Goal: Task Accomplishment & Management: Complete application form

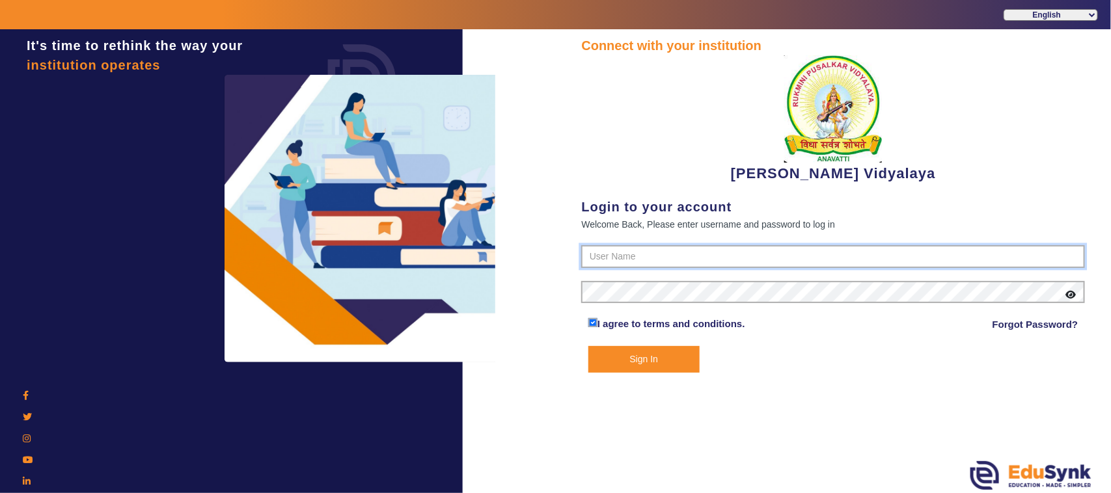
type input "1236547891"
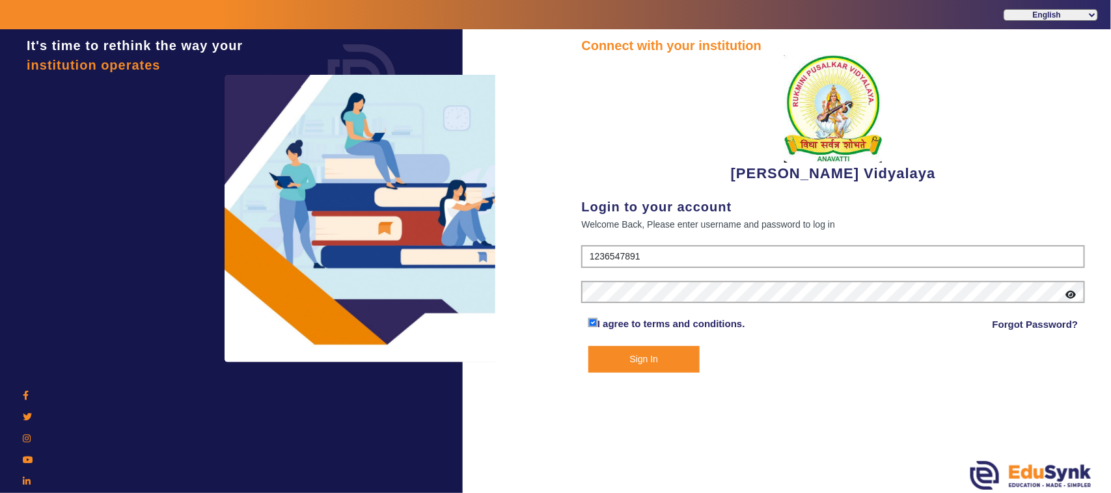
click at [623, 371] on button "Sign In" at bounding box center [643, 359] width 111 height 27
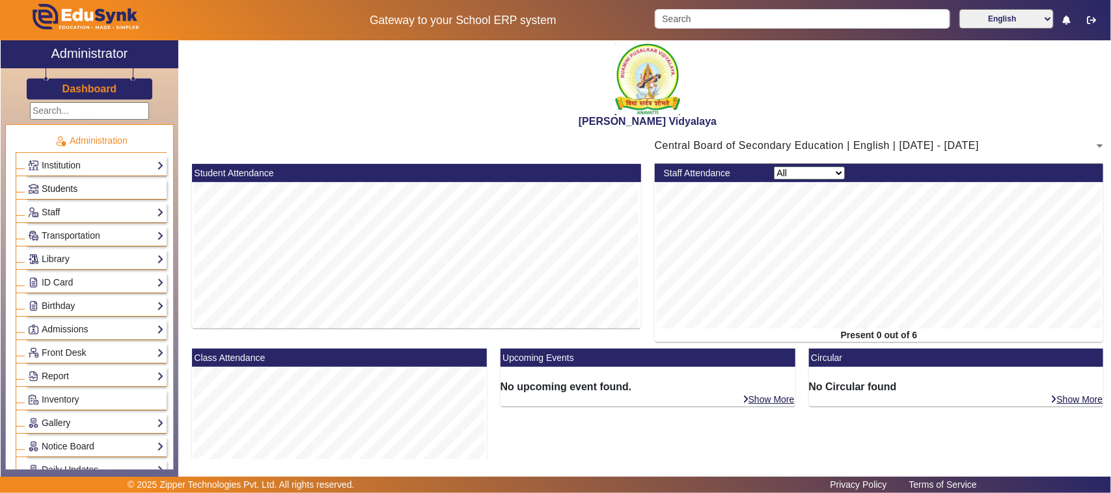
click at [57, 183] on span "Students" at bounding box center [60, 188] width 36 height 10
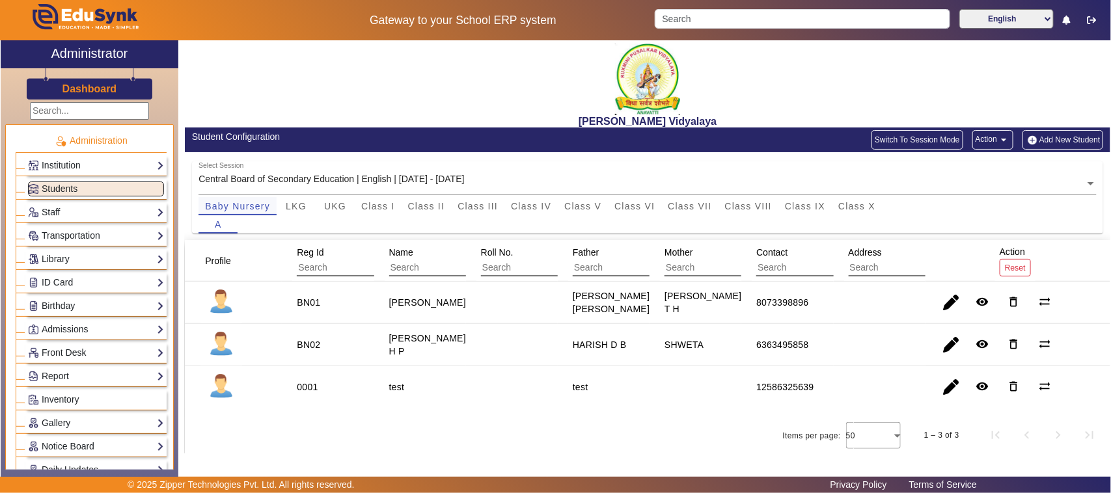
click at [238, 209] on span "Baby Nursery" at bounding box center [237, 206] width 65 height 9
click at [1056, 138] on button "Add New Student" at bounding box center [1062, 140] width 81 height 20
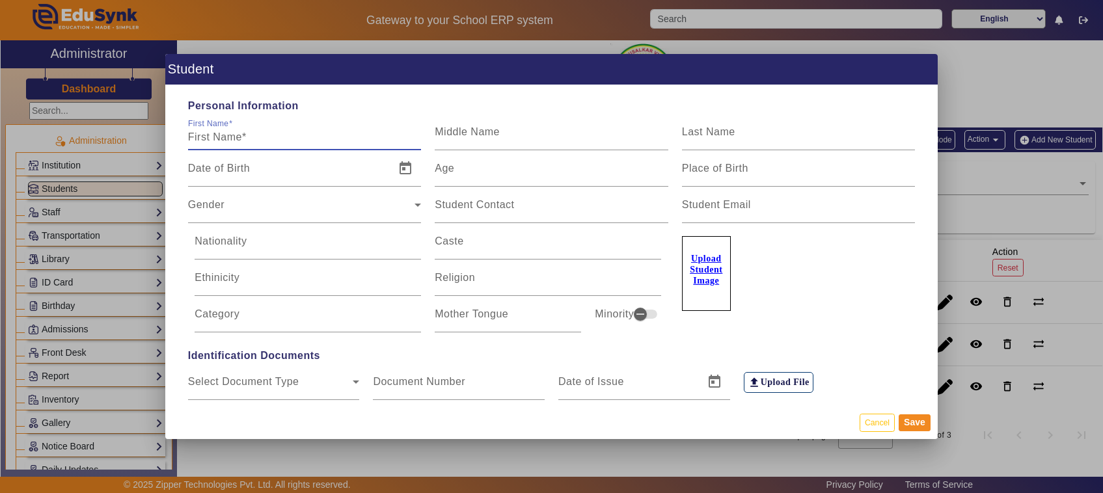
click at [228, 132] on input "First Name" at bounding box center [305, 137] width 234 height 16
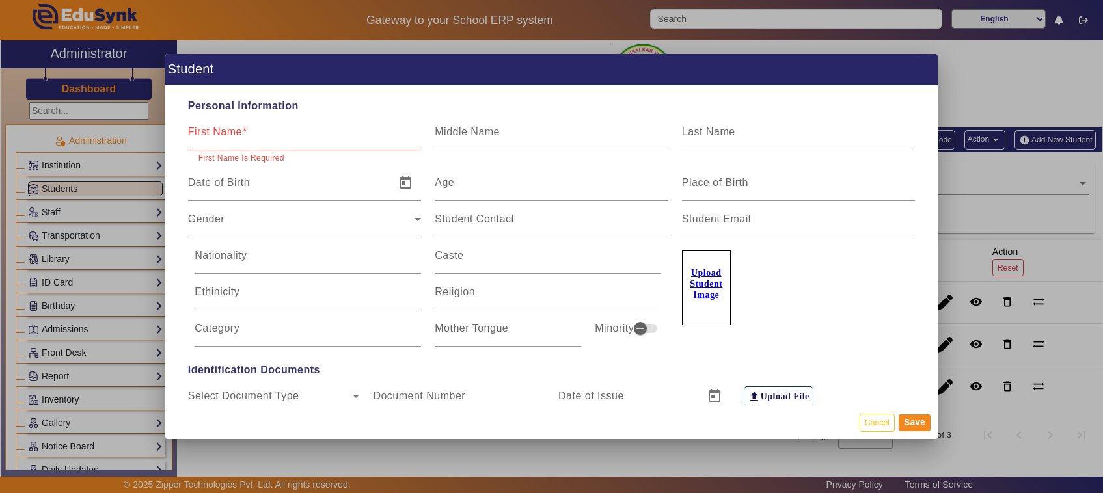
click at [699, 270] on u "Upload Student Image" at bounding box center [706, 284] width 33 height 32
click at [0, 0] on input "Upload Student Image" at bounding box center [0, 0] width 0 height 0
click at [876, 422] on button "Cancel" at bounding box center [876, 423] width 35 height 18
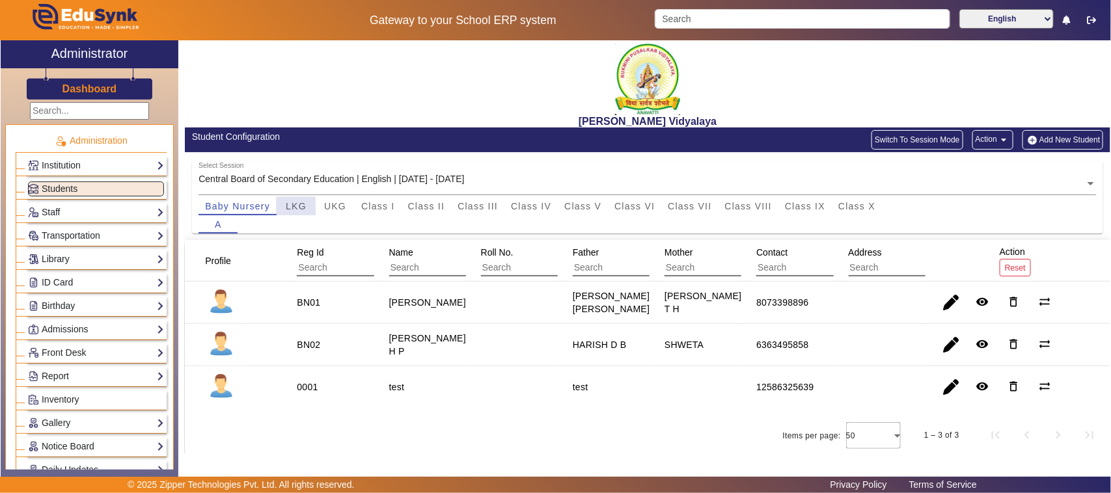
click at [297, 199] on span "LKG" at bounding box center [296, 206] width 21 height 18
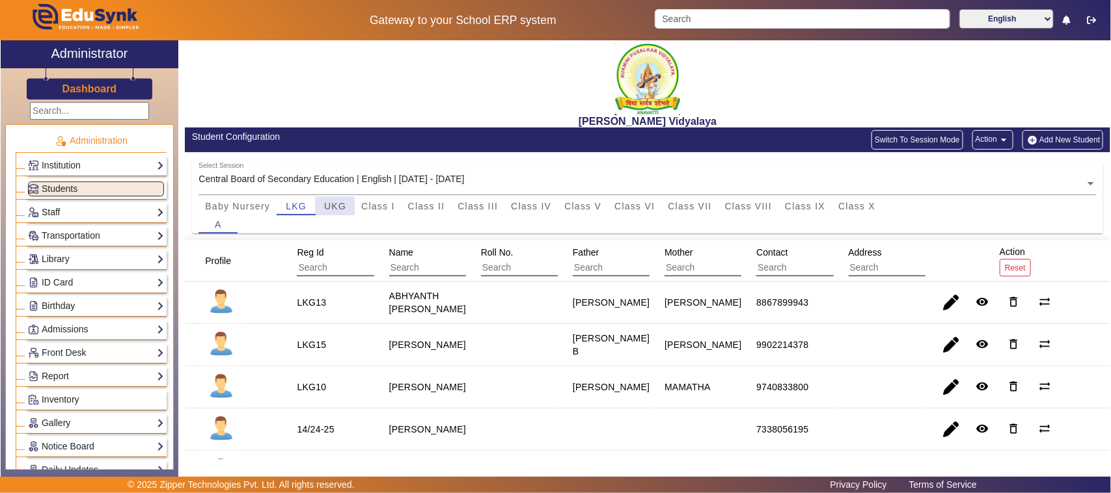
click at [349, 204] on div "UKG" at bounding box center [335, 206] width 39 height 18
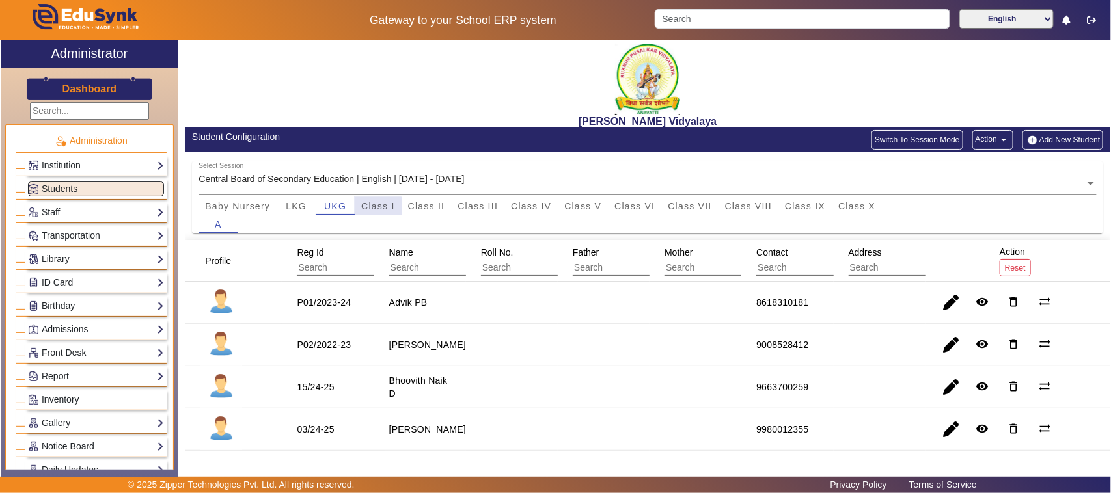
click at [374, 209] on span "Class I" at bounding box center [378, 206] width 34 height 9
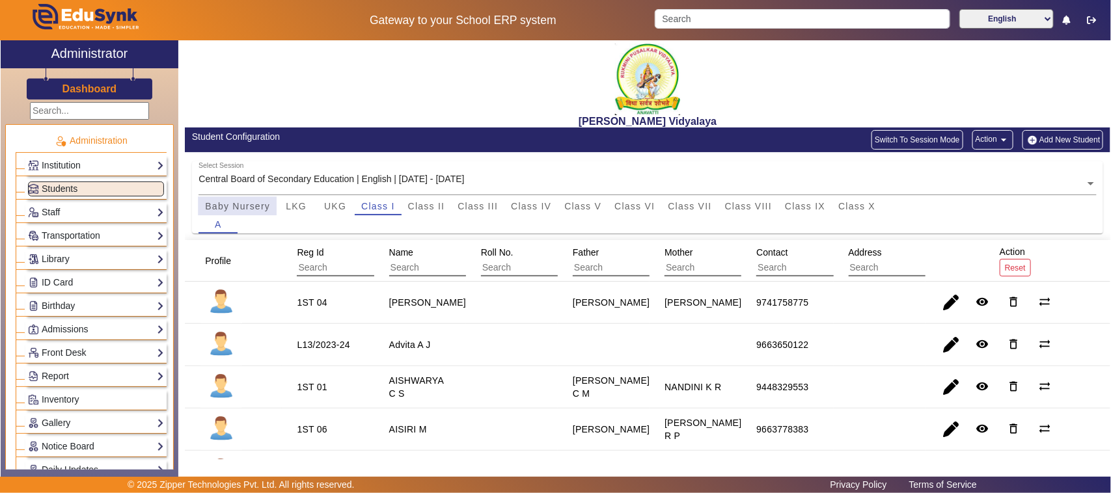
click at [219, 211] on span "Baby Nursery" at bounding box center [237, 206] width 65 height 18
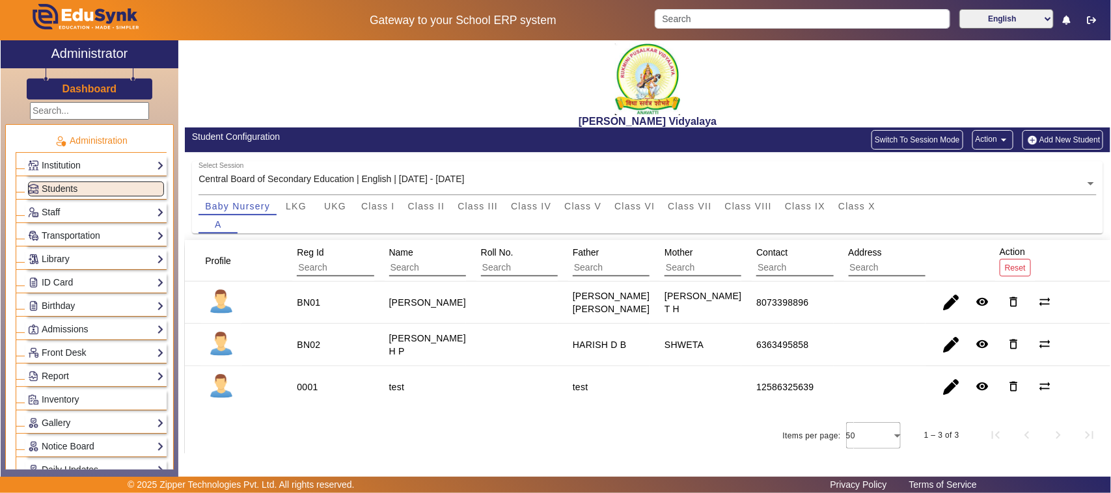
drag, startPoint x: 192, startPoint y: 134, endPoint x: 280, endPoint y: 135, distance: 87.8
click at [280, 135] on div "Student Configuration" at bounding box center [416, 137] width 449 height 14
click at [242, 202] on span "Baby Nursery" at bounding box center [237, 206] width 65 height 9
click at [526, 416] on div "Profile Reg Id Name Roll No. Father Mother Contact Address Action Reset BN01 [P…" at bounding box center [647, 346] width 925 height 213
click at [1058, 141] on button "Add New Student" at bounding box center [1062, 140] width 81 height 20
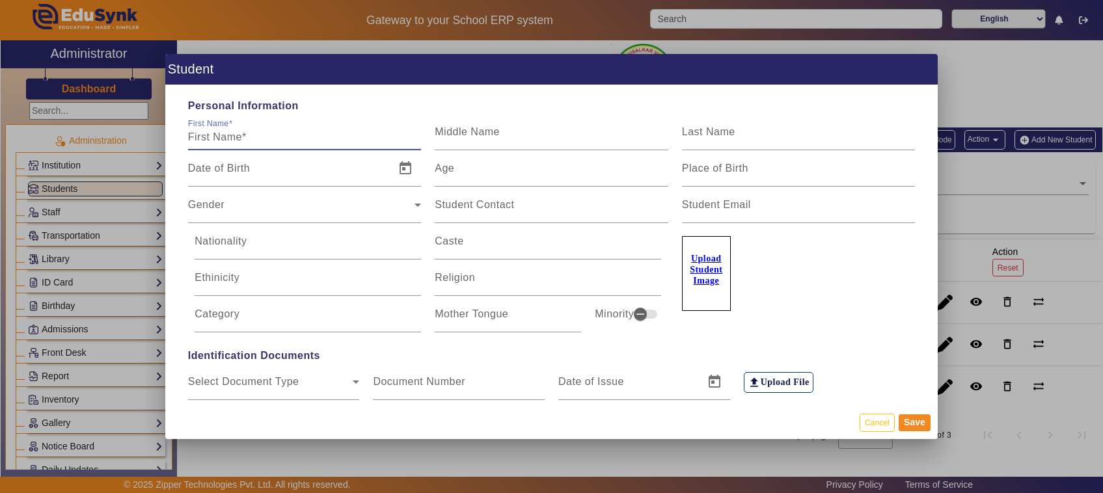
click at [293, 140] on input "First Name" at bounding box center [305, 137] width 234 height 16
type input "RISHI"
click at [459, 144] on input "Middle Name" at bounding box center [552, 137] width 234 height 16
type input "S"
click at [395, 167] on span "Open calendar" at bounding box center [405, 168] width 31 height 31
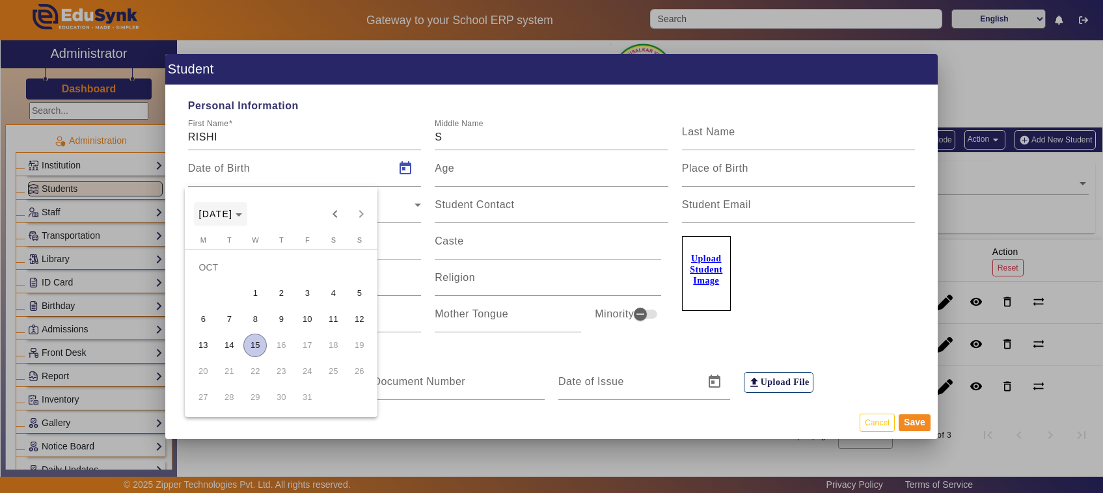
click at [233, 213] on span "[DATE]" at bounding box center [216, 214] width 34 height 10
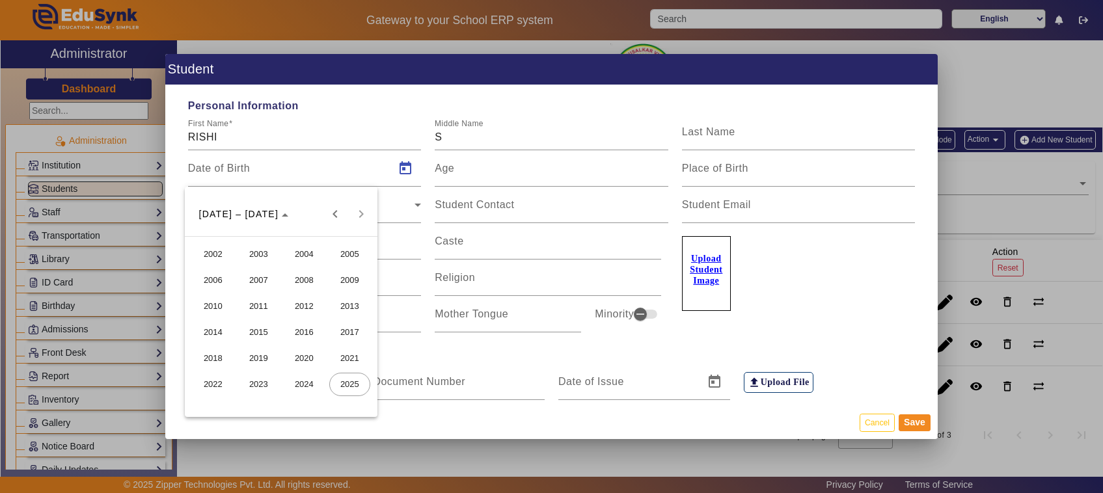
click at [220, 376] on span "2022" at bounding box center [213, 384] width 41 height 23
click at [257, 334] on span "OCT" at bounding box center [258, 332] width 41 height 23
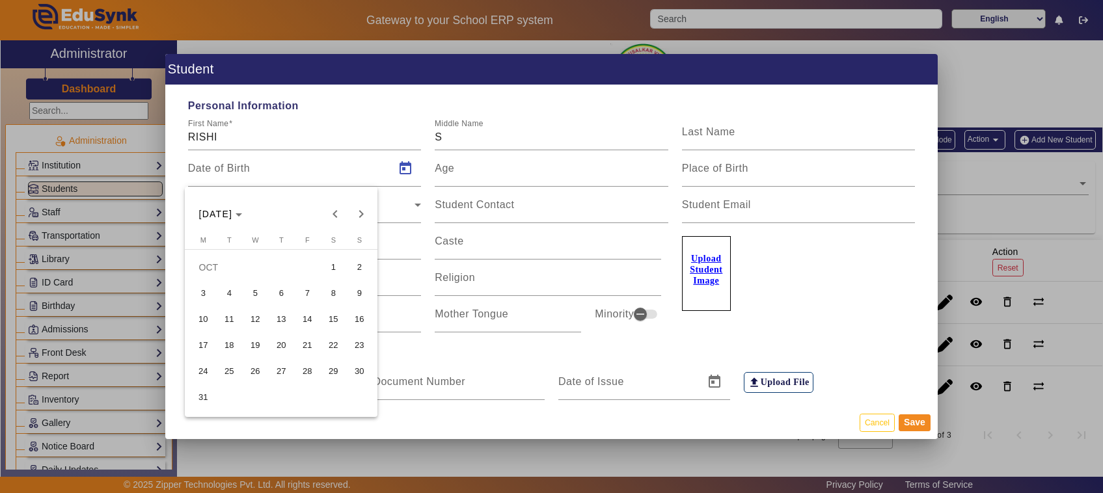
click at [326, 268] on span "1" at bounding box center [332, 267] width 23 height 23
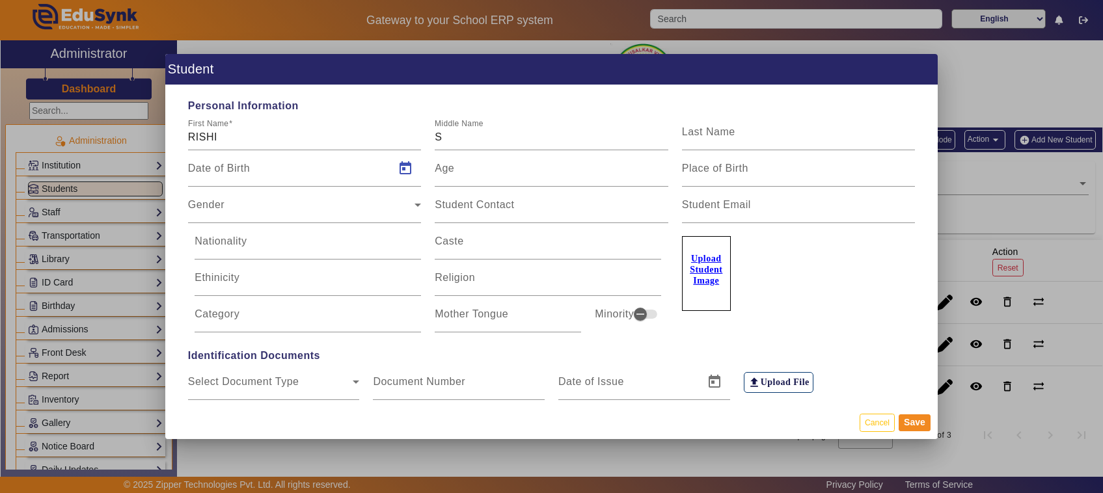
type input "[DATE]"
type input "3 Yrs, 0 Months, 14 Days"
click at [441, 346] on div "Personal Information First Name RISHI Middle Name S Last Name Date of Birth [DE…" at bounding box center [551, 245] width 772 height 321
click at [288, 213] on div "Gender" at bounding box center [301, 210] width 227 height 16
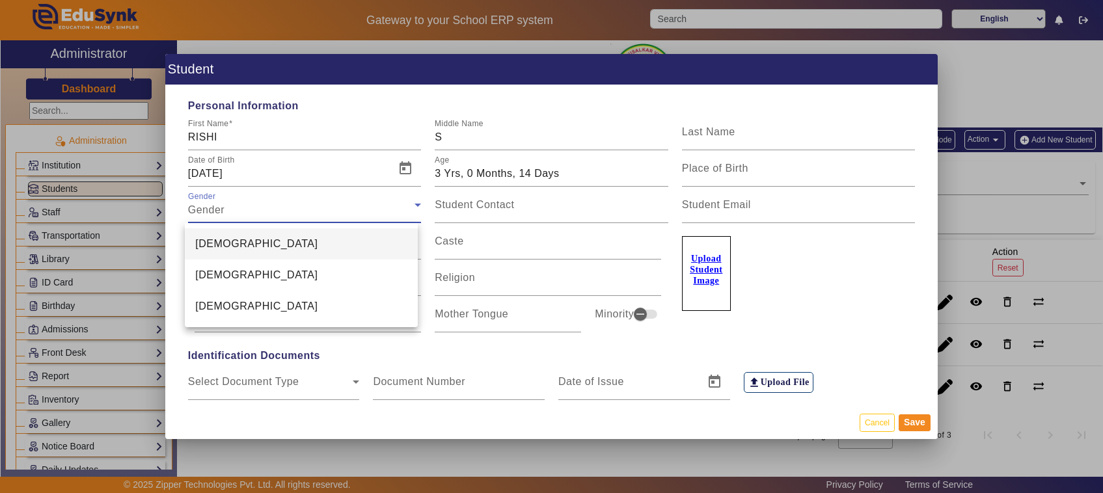
click at [215, 238] on span "[DEMOGRAPHIC_DATA]" at bounding box center [256, 244] width 122 height 16
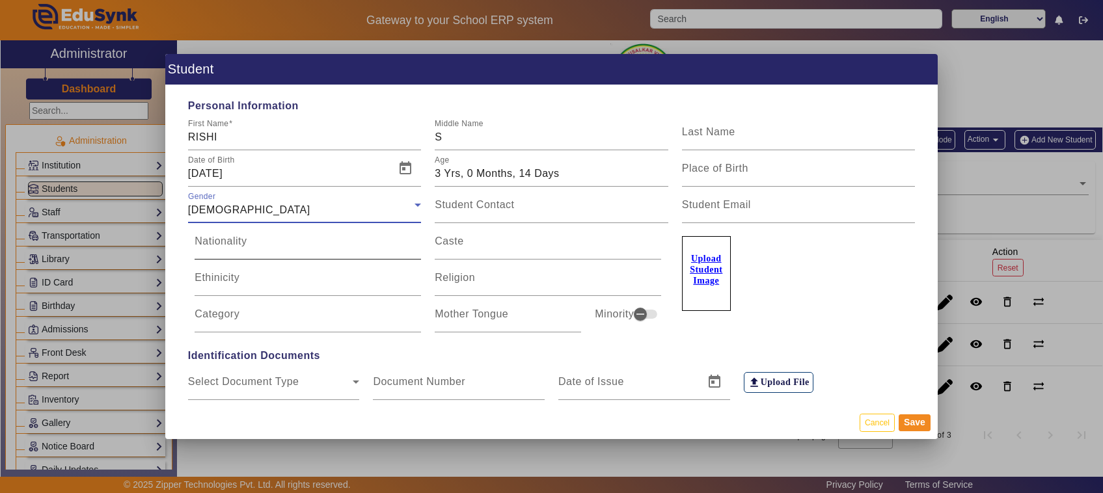
click at [251, 256] on div "Nationality" at bounding box center [308, 241] width 226 height 36
type input "[DEMOGRAPHIC_DATA]"
click at [772, 180] on input "Place of Birth" at bounding box center [799, 174] width 234 height 16
type input "SHIMOGA"
click at [490, 243] on input "Caste" at bounding box center [548, 247] width 226 height 16
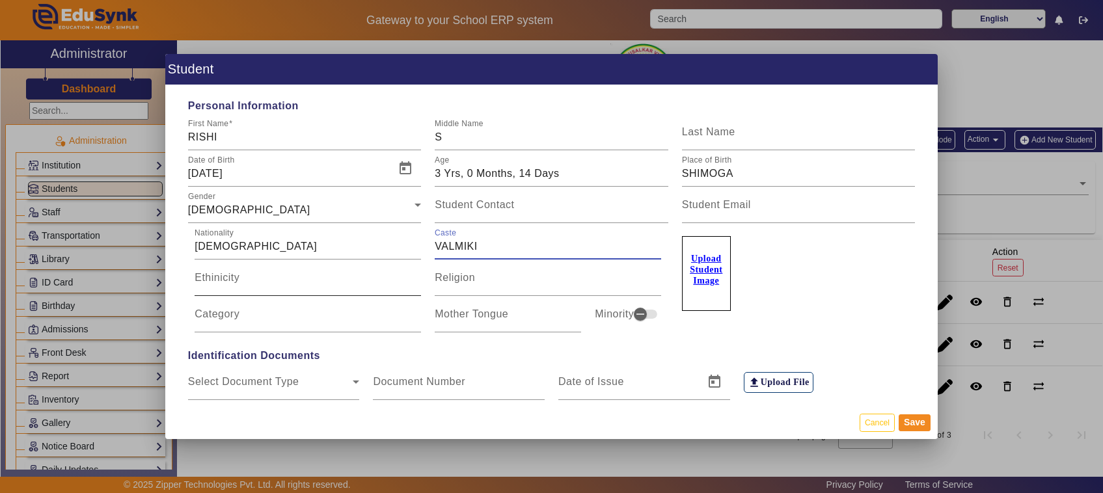
type input "VALMIKI"
click at [254, 284] on input "Ethinicity" at bounding box center [308, 283] width 226 height 16
click at [252, 309] on div "Category" at bounding box center [308, 314] width 226 height 36
type input "S T"
click at [450, 288] on input "Religion" at bounding box center [548, 283] width 226 height 16
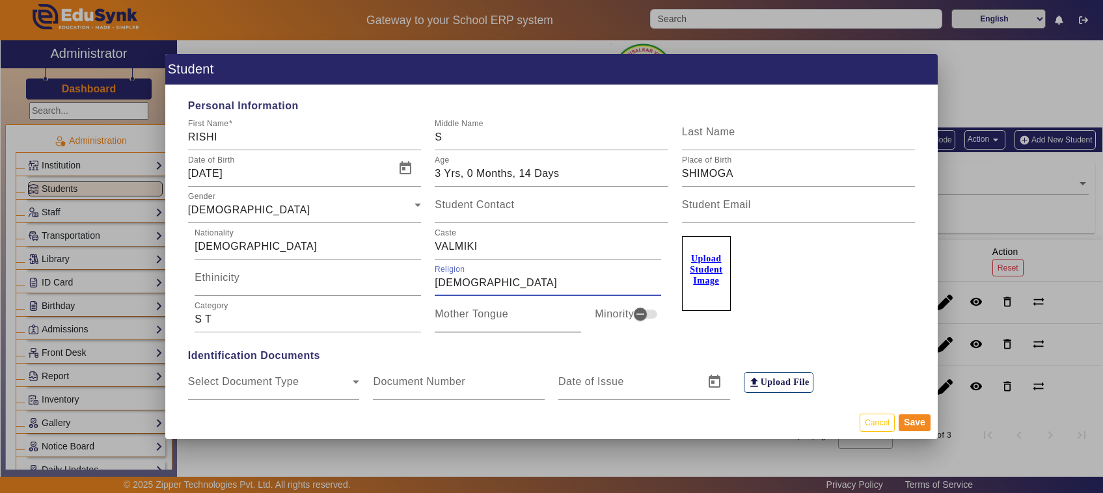
type input "[DEMOGRAPHIC_DATA]"
click at [478, 316] on mat-label "Mother Tongue" at bounding box center [472, 313] width 74 height 11
click at [478, 316] on input "Mother Tongue" at bounding box center [508, 320] width 146 height 16
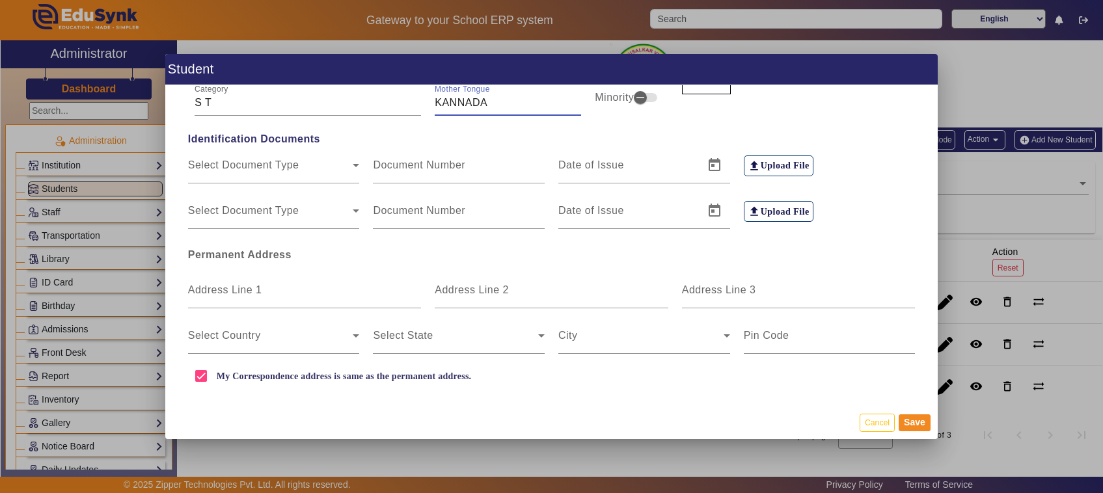
scroll to position [244, 0]
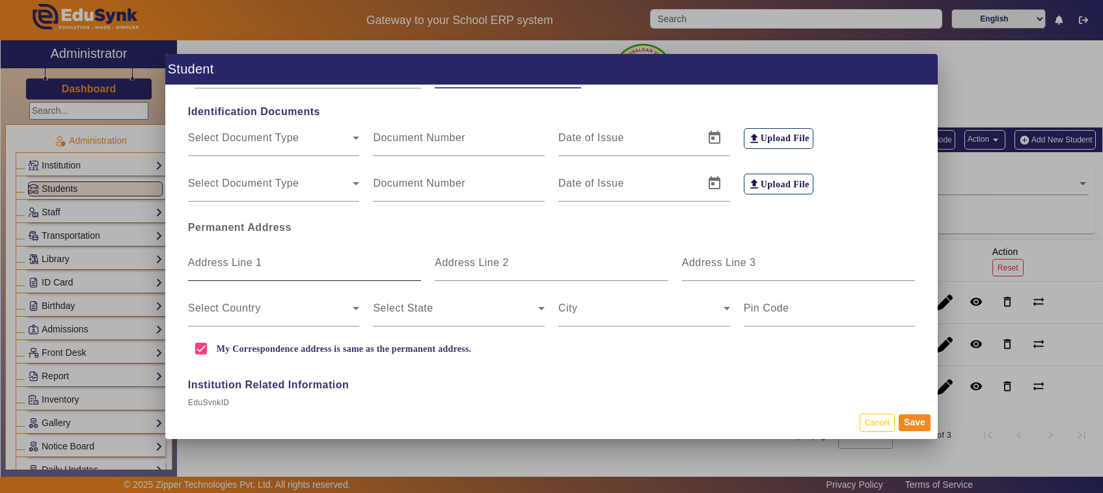
type input "KANNADA"
click at [290, 269] on input "Address Line 1" at bounding box center [305, 268] width 234 height 16
type input "SHIVASHAKTI TYRES OPP CANARA BANK SORABA ROAD"
click at [608, 310] on span at bounding box center [640, 314] width 165 height 16
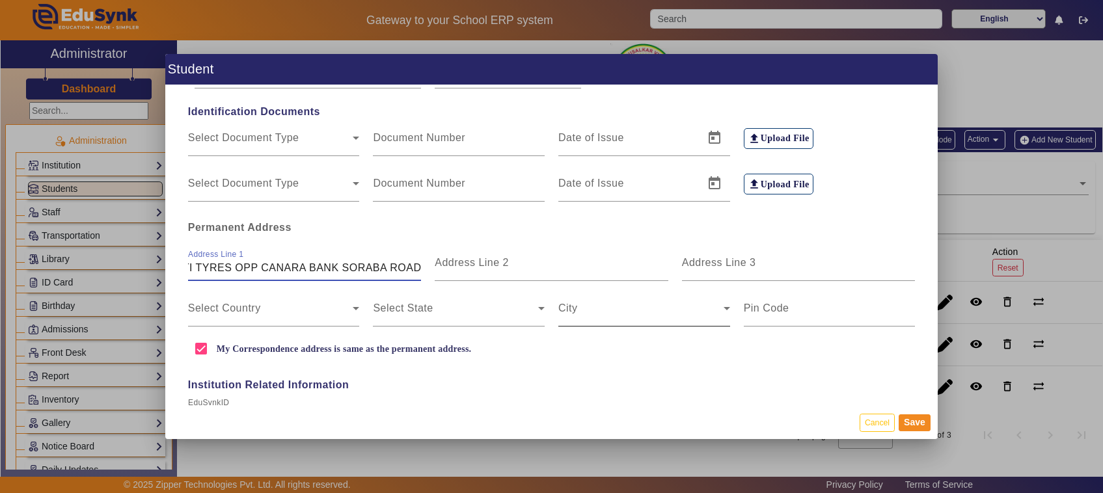
scroll to position [0, 0]
click at [342, 311] on span at bounding box center [270, 314] width 165 height 16
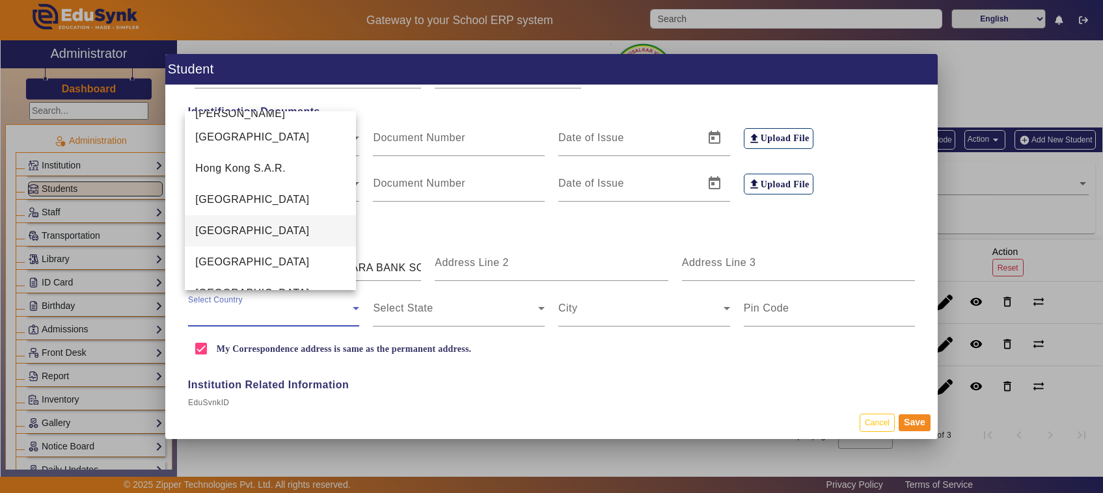
scroll to position [3030, 0]
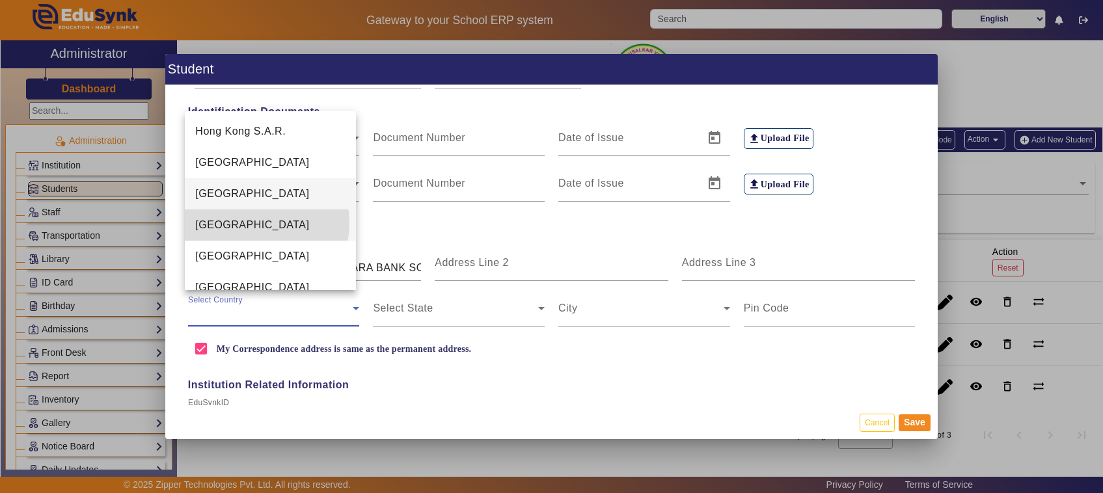
click at [250, 223] on mat-option "[GEOGRAPHIC_DATA]" at bounding box center [270, 224] width 171 height 31
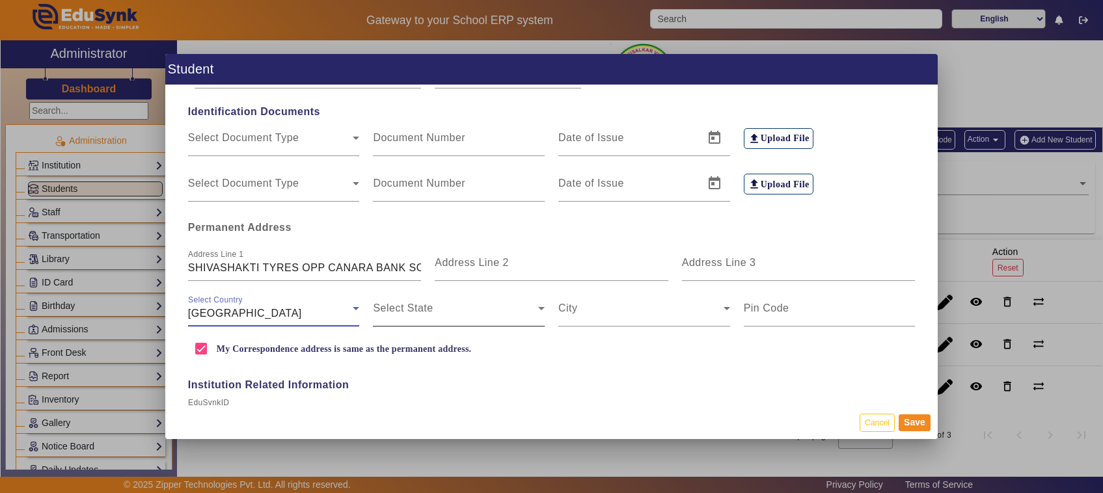
click at [479, 314] on span at bounding box center [455, 314] width 165 height 16
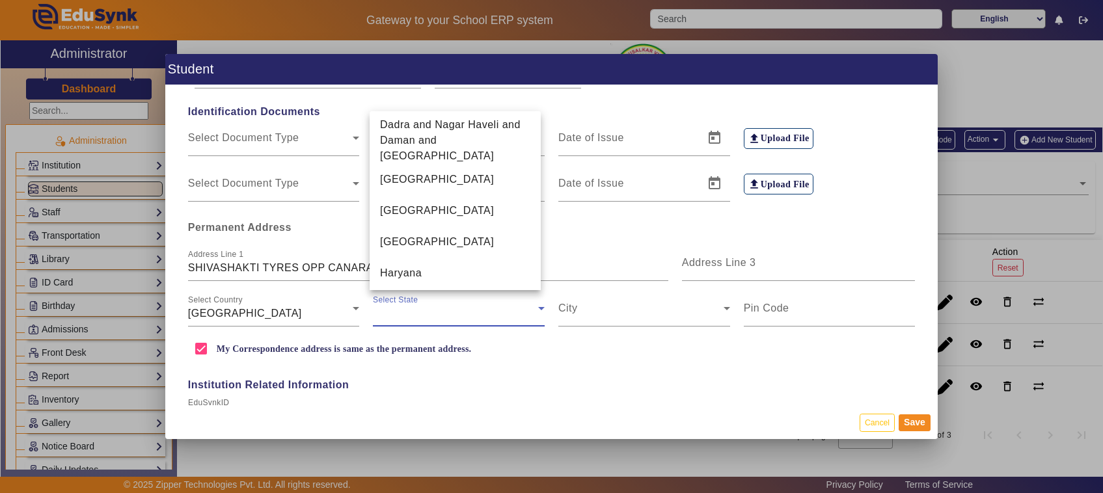
scroll to position [407, 0]
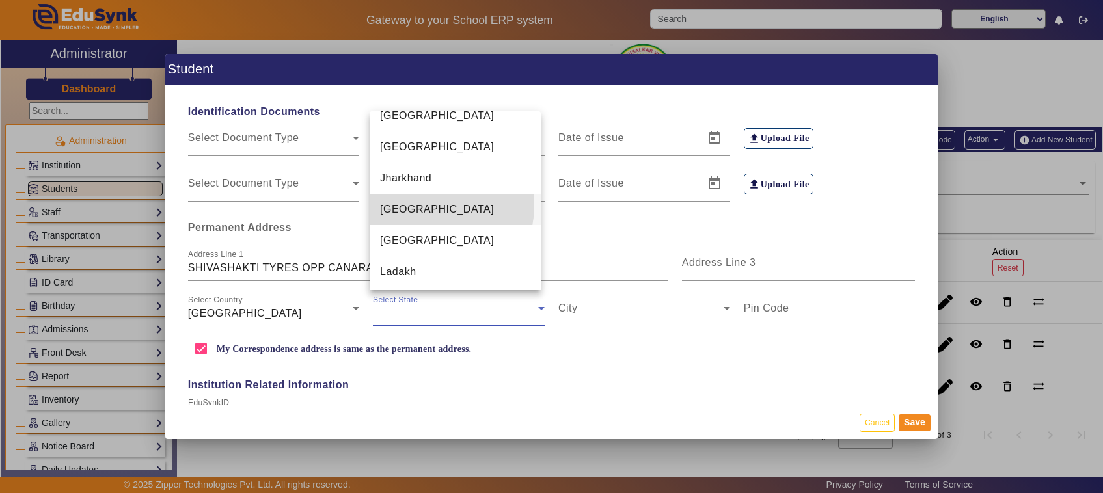
click at [427, 202] on span "[GEOGRAPHIC_DATA]" at bounding box center [437, 210] width 114 height 16
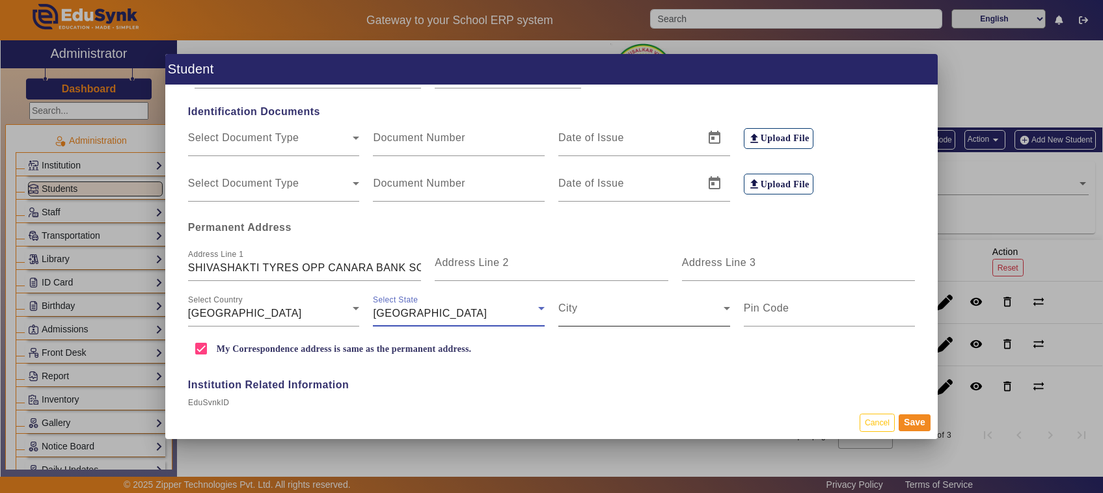
click at [599, 313] on span at bounding box center [640, 314] width 165 height 16
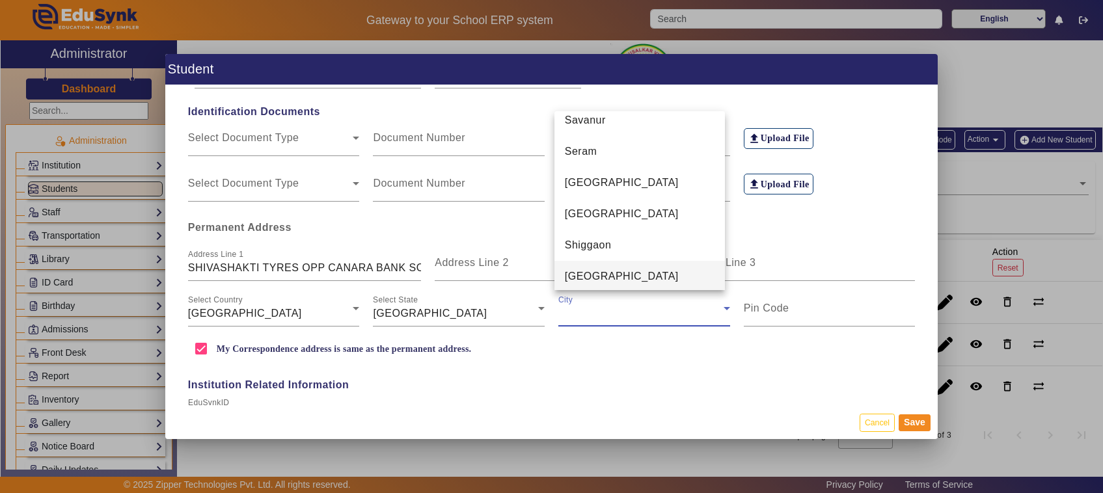
scroll to position [6133, 0]
click at [610, 275] on mat-option "Shimoga" at bounding box center [639, 275] width 171 height 31
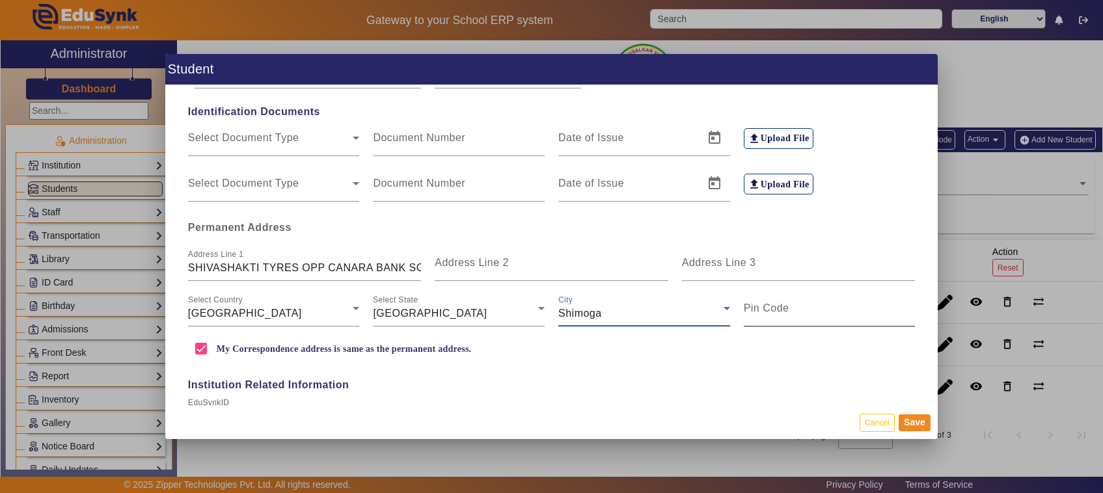
click at [757, 310] on mat-label "Pin Code" at bounding box center [767, 308] width 46 height 11
click at [757, 310] on input "Pin Code" at bounding box center [830, 314] width 172 height 16
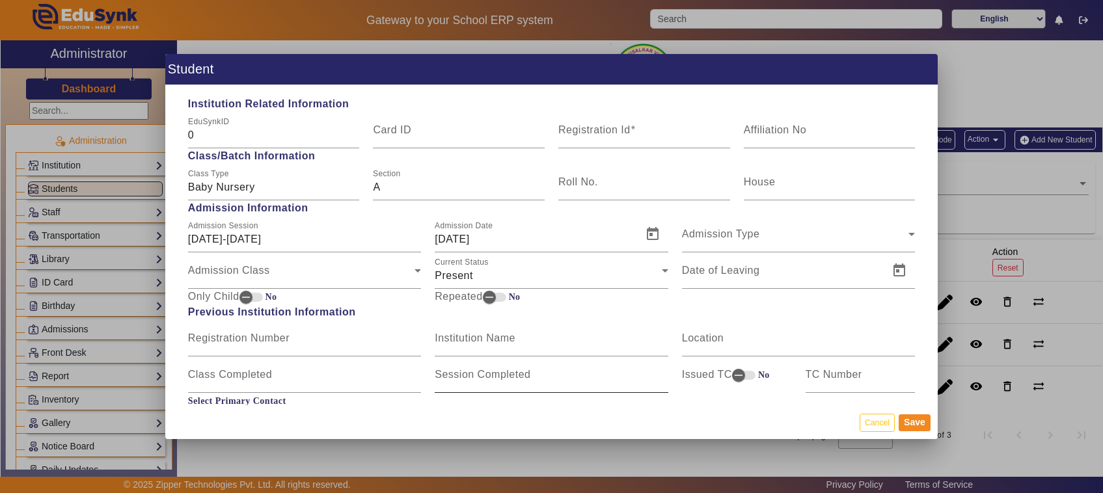
scroll to position [488, 0]
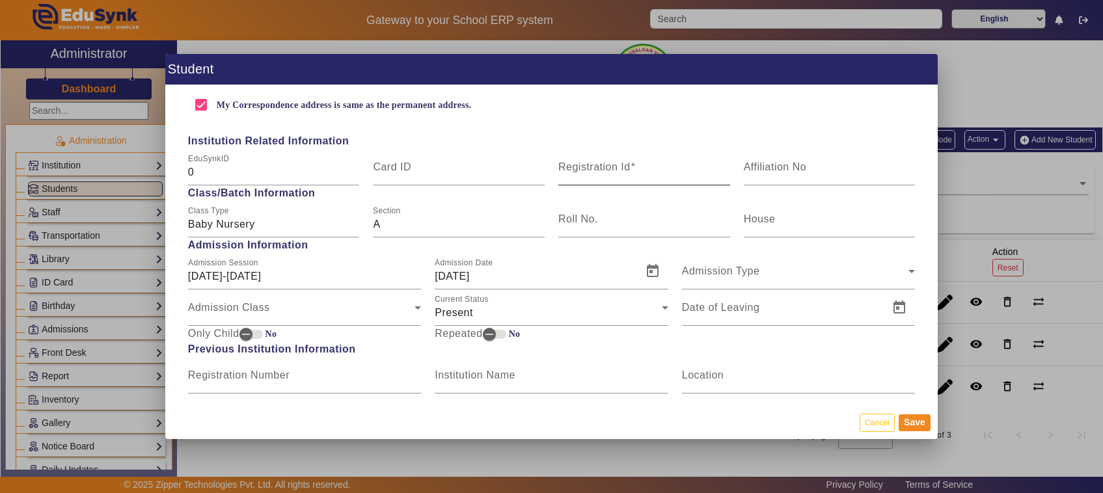
type input "577413"
click at [612, 179] on input "Registration Id" at bounding box center [644, 173] width 172 height 16
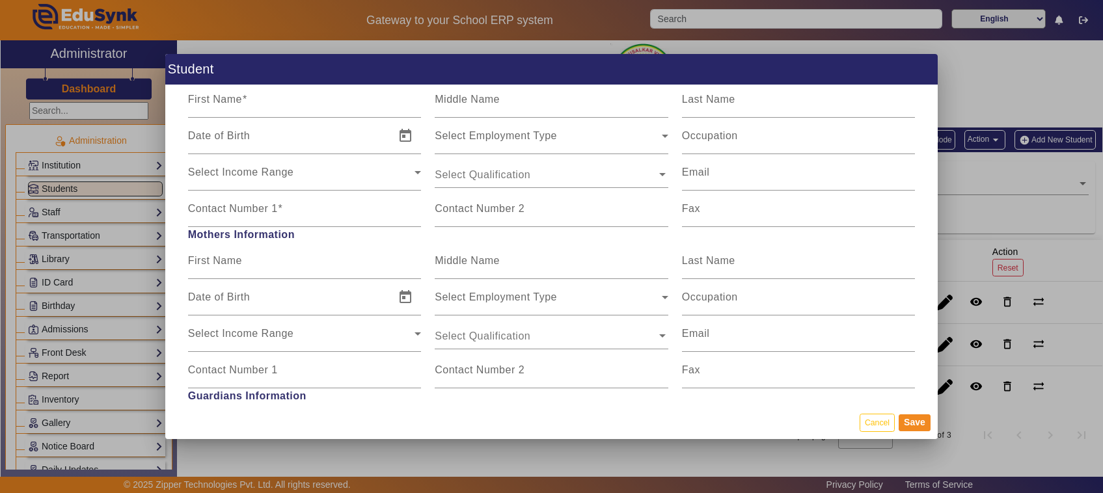
scroll to position [813, 0]
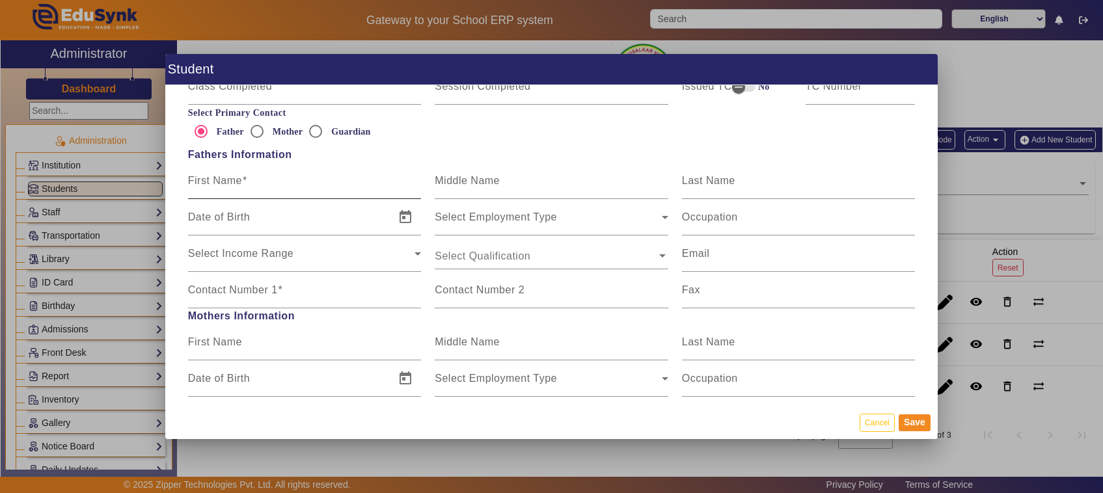
type input "BN03"
click at [283, 183] on input "First Name" at bounding box center [305, 186] width 234 height 16
type input "[PERSON_NAME]"
click at [502, 185] on input "Middle Name" at bounding box center [552, 186] width 234 height 16
type input "C"
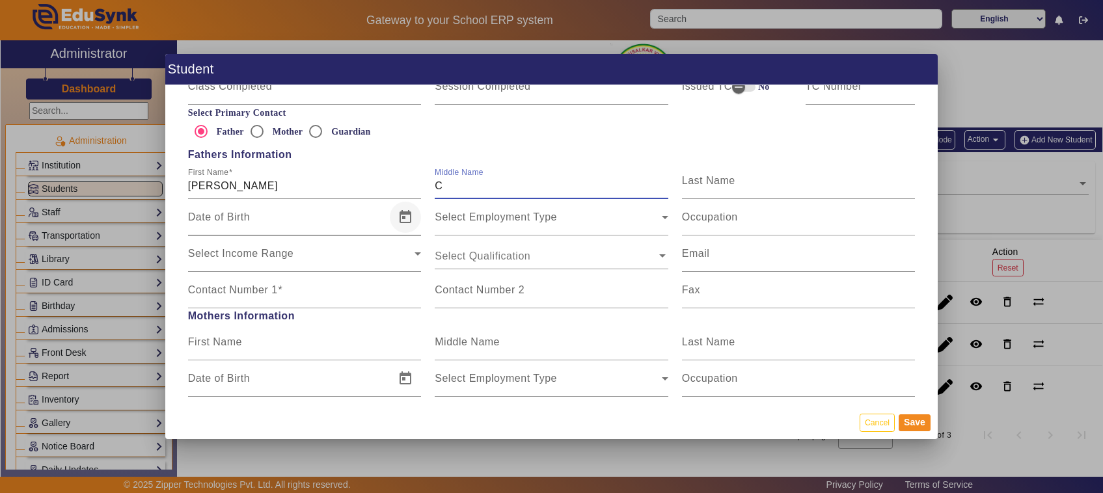
click at [399, 215] on span "Open calendar" at bounding box center [405, 217] width 31 height 31
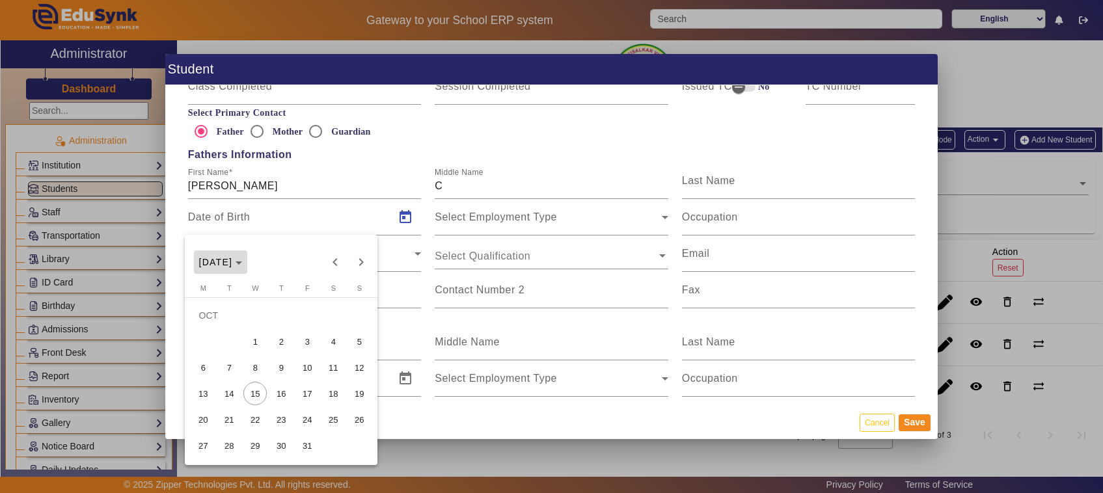
click at [233, 262] on span "[DATE]" at bounding box center [216, 262] width 34 height 10
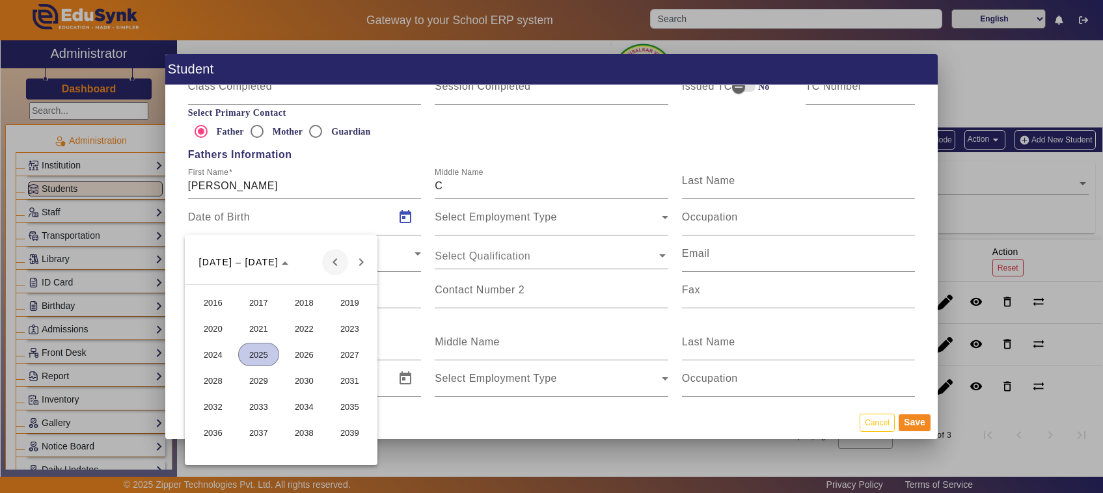
click at [329, 258] on span "Previous 24 years" at bounding box center [335, 262] width 26 height 26
click at [339, 260] on span "Previous 24 years" at bounding box center [335, 262] width 26 height 26
click at [306, 428] on span "1990" at bounding box center [304, 432] width 41 height 23
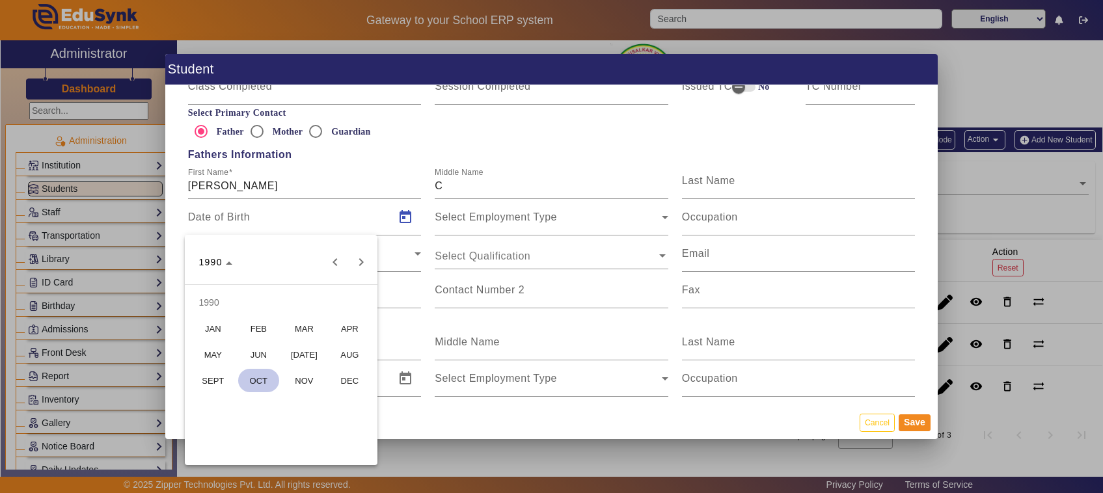
click at [262, 385] on span "OCT" at bounding box center [258, 380] width 41 height 23
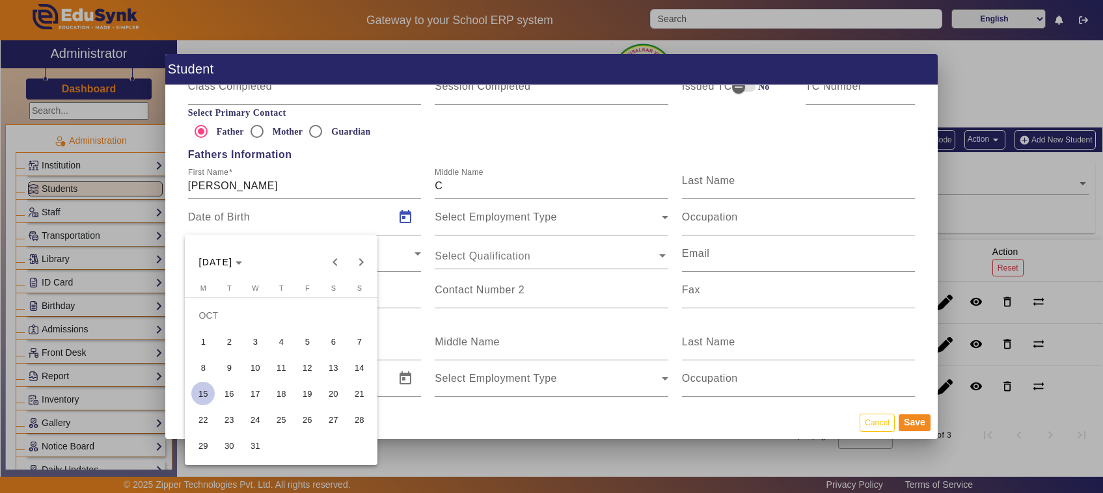
click at [330, 418] on span "27" at bounding box center [332, 419] width 23 height 23
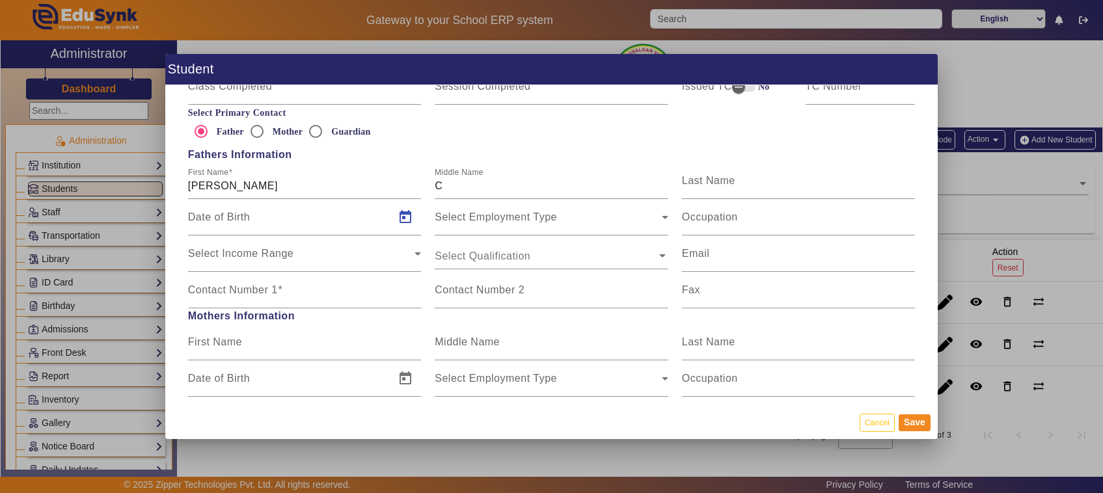
type input "[DATE]"
click at [283, 304] on div "Contact Number 1" at bounding box center [305, 290] width 234 height 36
click at [280, 295] on input "Contact Number 1" at bounding box center [305, 296] width 234 height 16
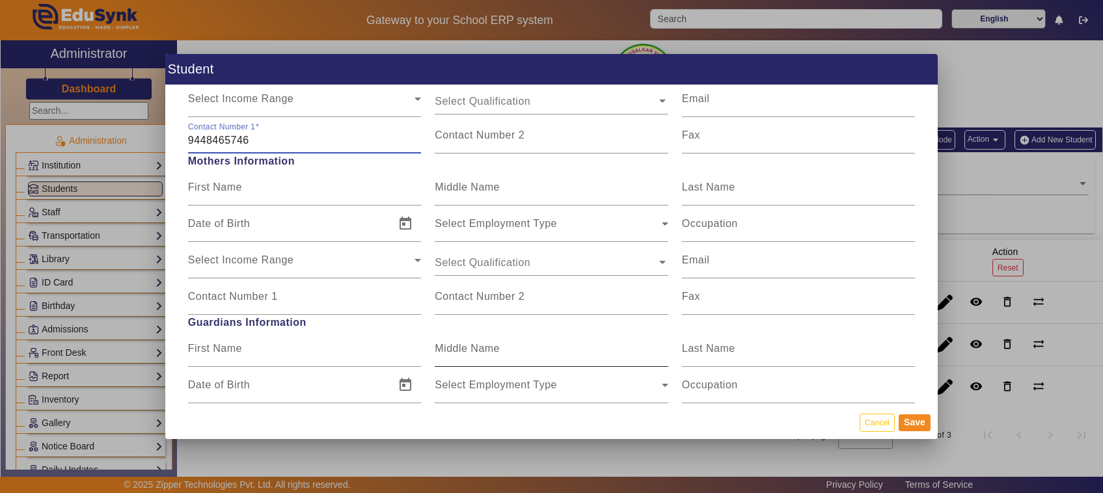
scroll to position [976, 0]
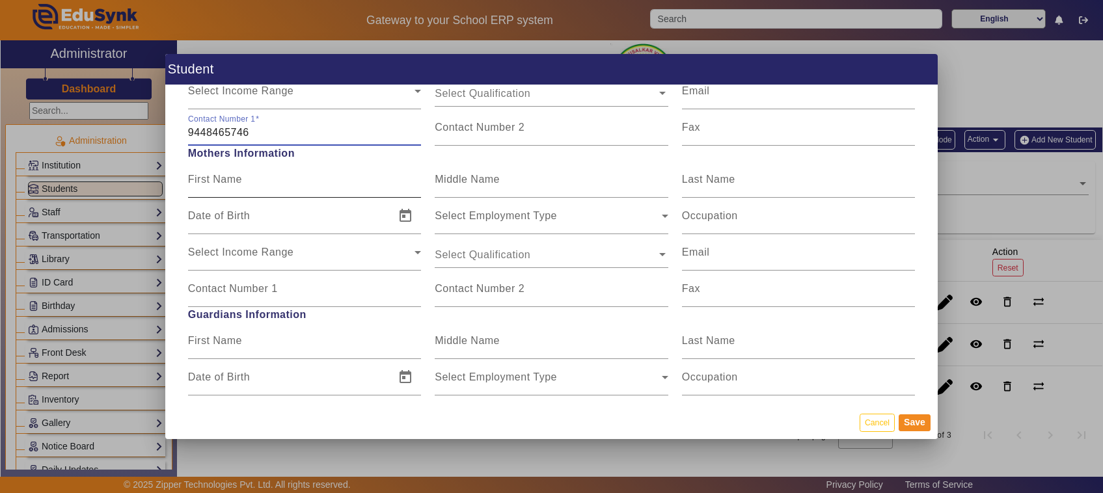
type input "9448465746"
click at [260, 179] on input "First Name" at bounding box center [305, 185] width 234 height 16
type input "POOJA"
click at [449, 190] on input "Middle Name" at bounding box center [552, 185] width 234 height 16
type input "B"
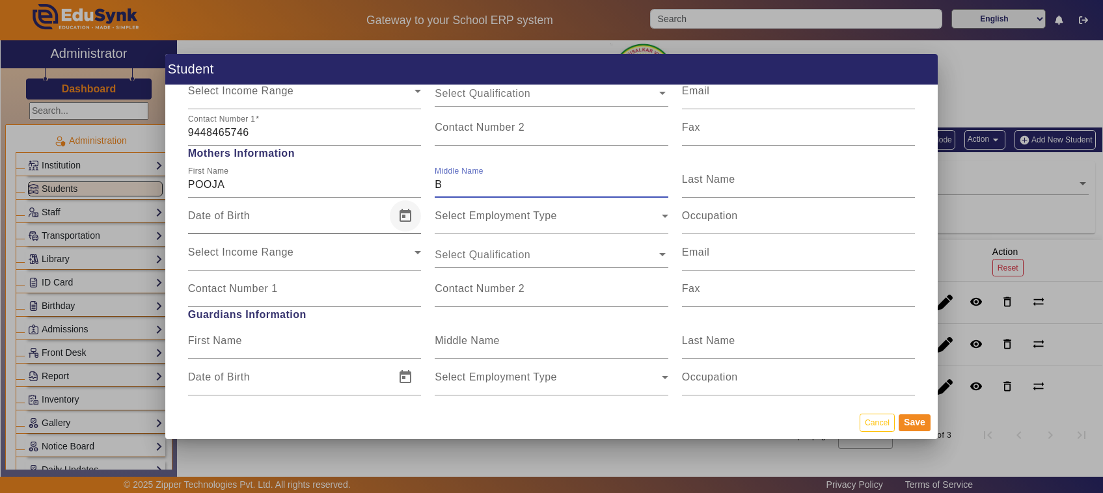
click at [408, 218] on span "Open calendar" at bounding box center [405, 215] width 31 height 31
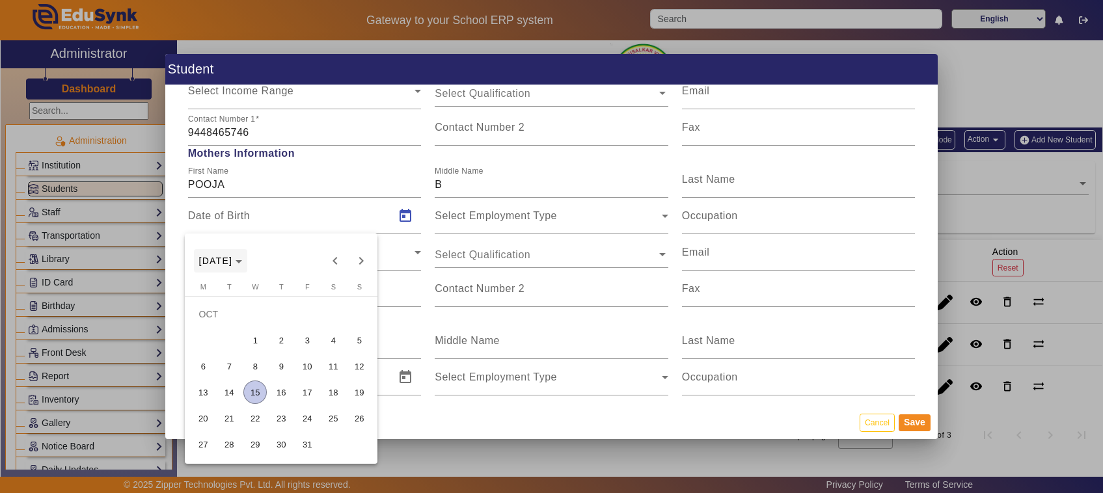
click at [233, 258] on span "[DATE]" at bounding box center [216, 261] width 34 height 10
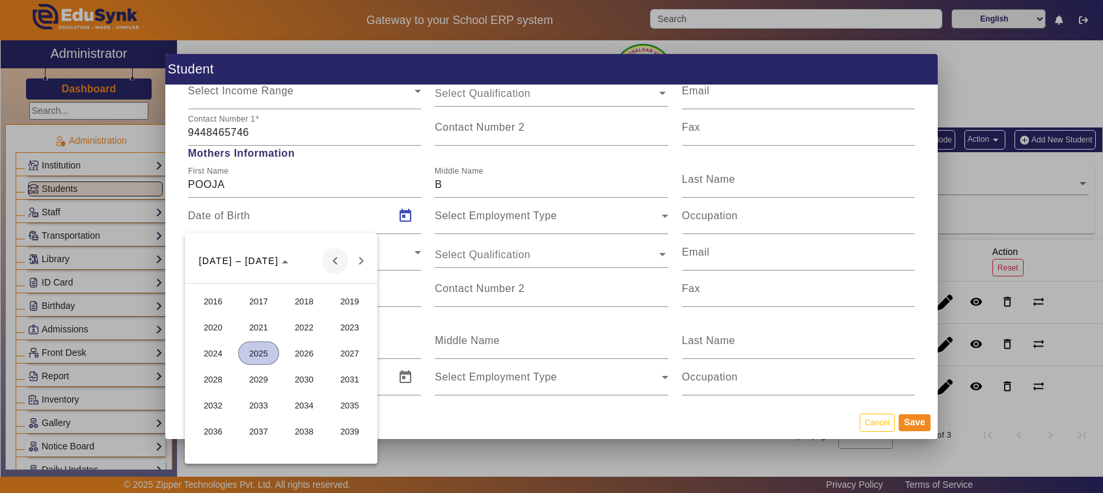
click at [333, 262] on span "Previous 24 years" at bounding box center [335, 261] width 26 height 26
click at [200, 350] on span "2000" at bounding box center [213, 353] width 41 height 23
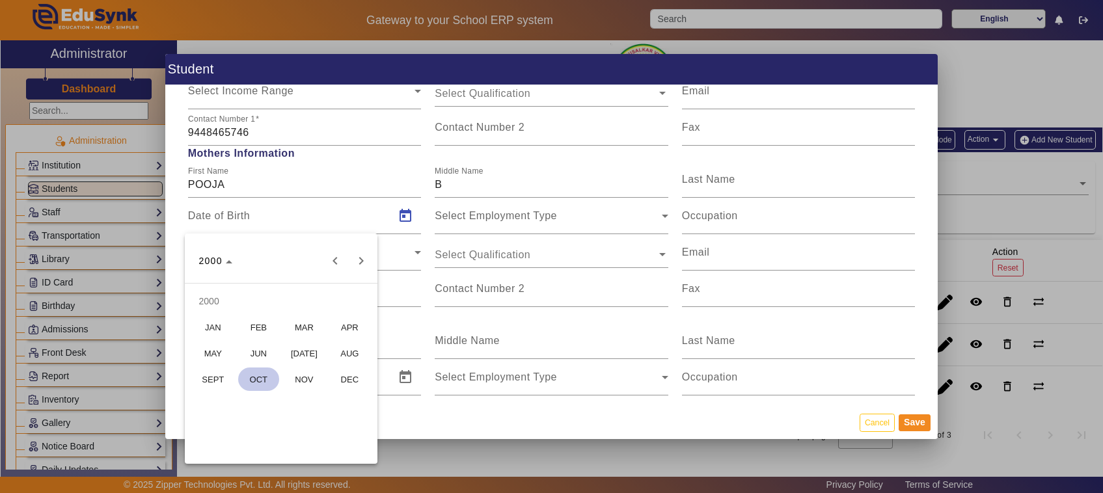
click at [313, 327] on span "MAR" at bounding box center [304, 327] width 41 height 23
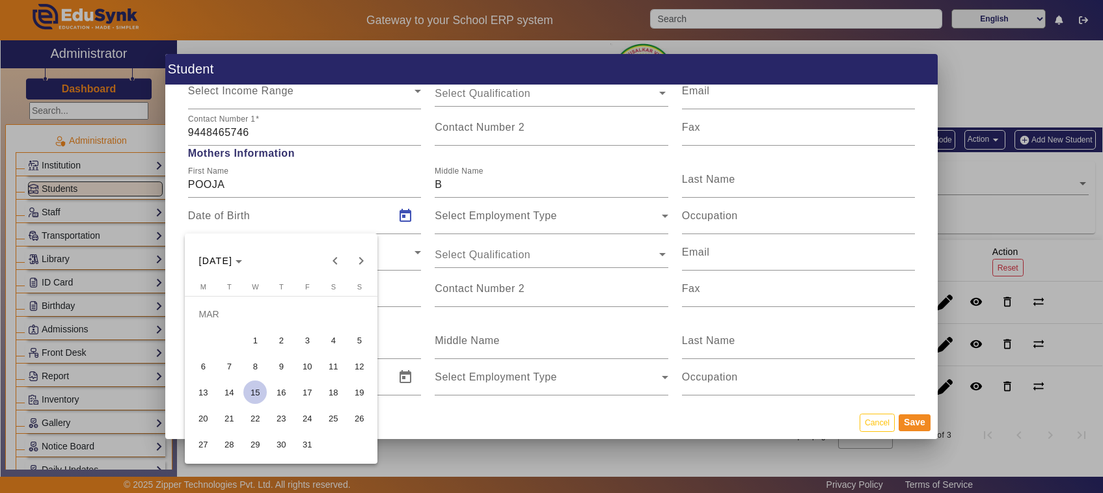
click at [277, 394] on span "16" at bounding box center [280, 392] width 23 height 23
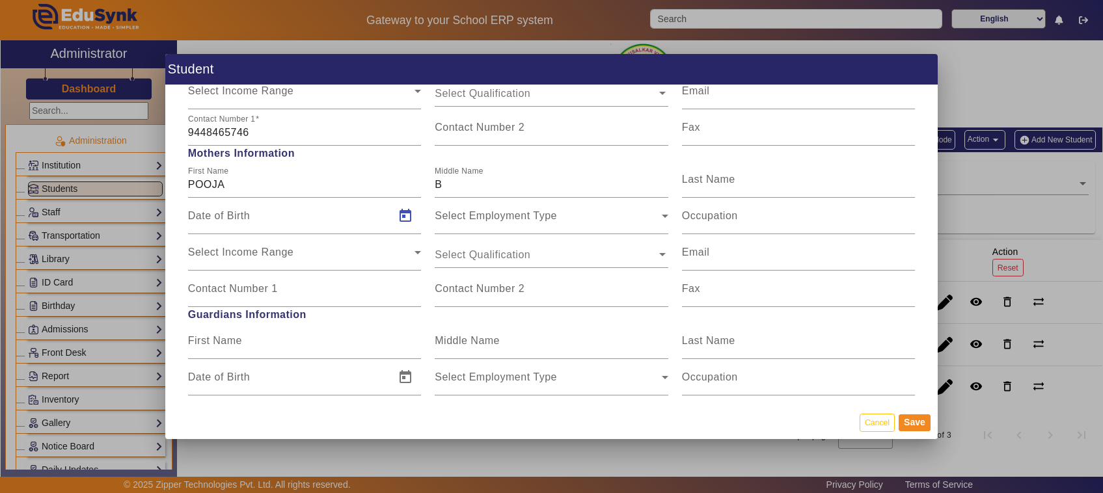
type input "[DATE]"
click at [264, 293] on mat-label "Contact Number 1" at bounding box center [233, 288] width 90 height 11
click at [264, 293] on input "Contact Number 1" at bounding box center [305, 294] width 234 height 16
type input "94495885746"
click at [411, 321] on span "Guardians Information" at bounding box center [551, 315] width 741 height 16
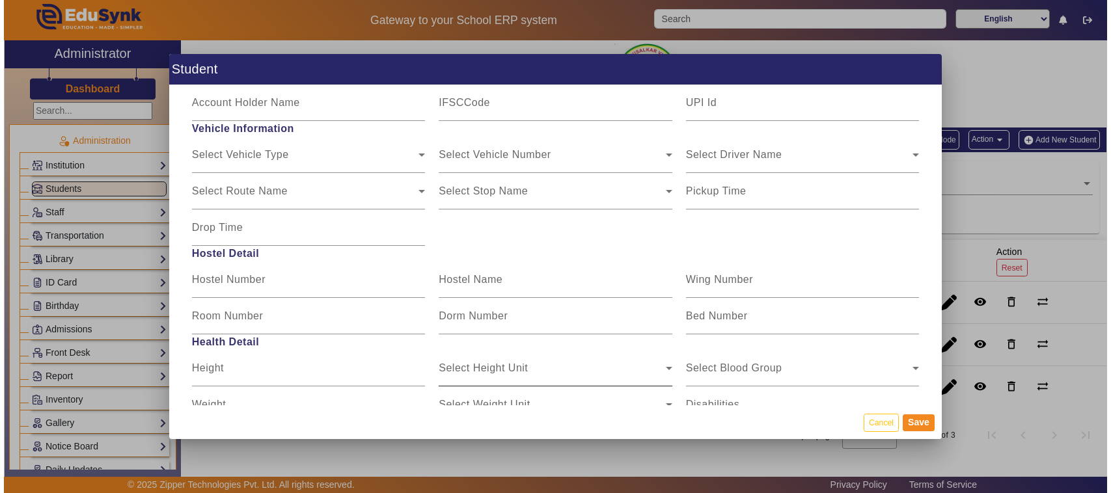
scroll to position [1602, 0]
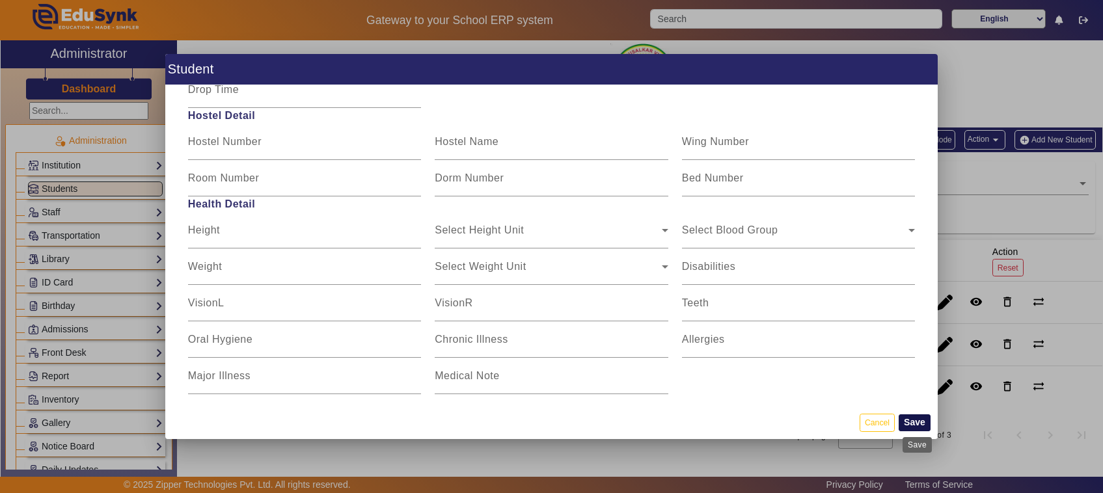
click at [917, 423] on button "Save" at bounding box center [914, 422] width 32 height 17
